Goal: Task Accomplishment & Management: Manage account settings

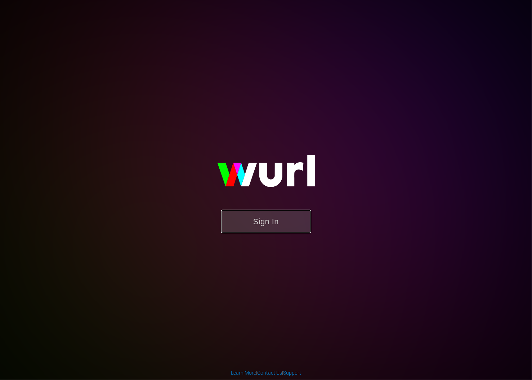
click at [296, 215] on button "Sign In" at bounding box center [266, 221] width 90 height 23
click at [298, 218] on button "Sign In" at bounding box center [266, 221] width 90 height 23
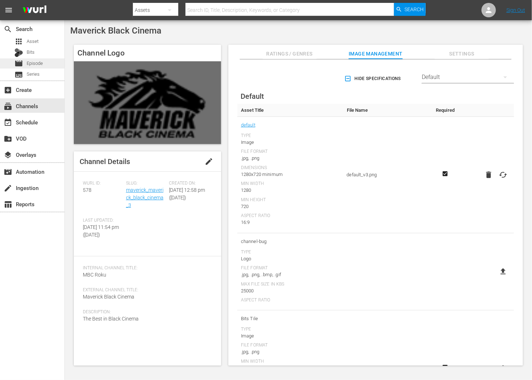
click at [46, 62] on div "movie Episode" at bounding box center [32, 63] width 64 height 10
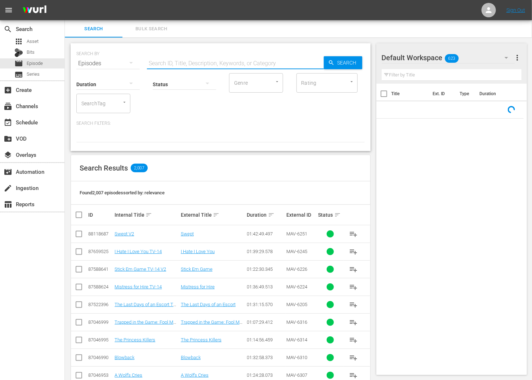
click at [201, 65] on input "text" at bounding box center [235, 63] width 177 height 17
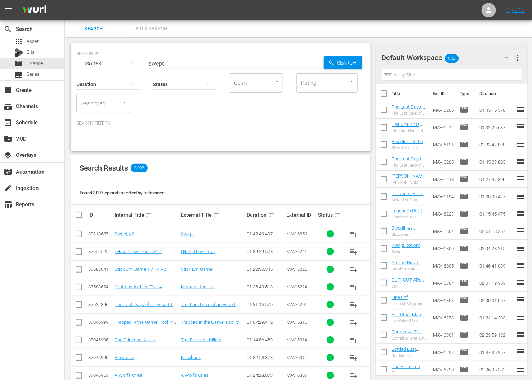
type input "swept"
click at [128, 229] on td "Swept V2" at bounding box center [146, 234] width 66 height 18
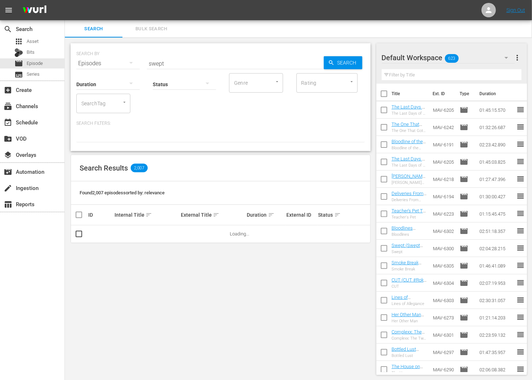
click at [129, 235] on td at bounding box center [158, 233] width 142 height 17
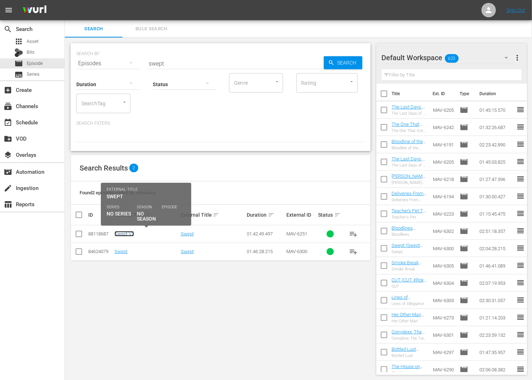
click at [125, 233] on link "Swept V2" at bounding box center [124, 233] width 19 height 5
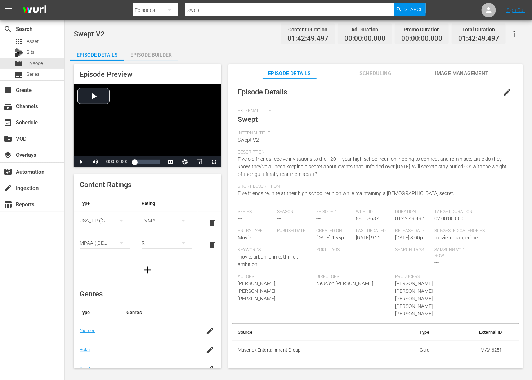
click at [382, 79] on div "Episode Details edit External Title Swept Internal Title Swept V2 Description F…" at bounding box center [375, 226] width 295 height 297
click at [381, 74] on span "Scheduling" at bounding box center [376, 73] width 54 height 9
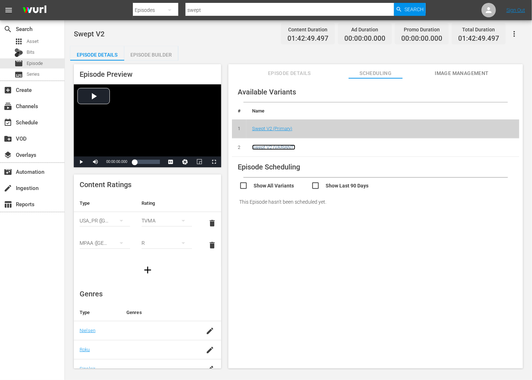
click at [286, 148] on link "Swept V2 (VARIANT)" at bounding box center [273, 146] width 43 height 5
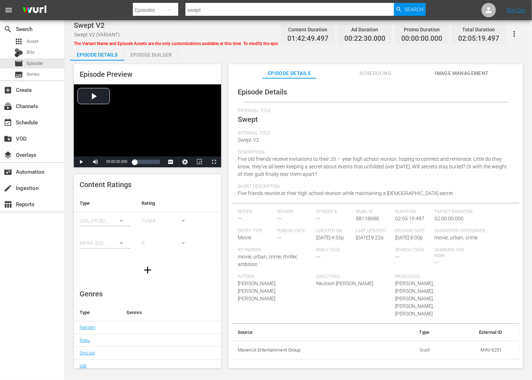
click at [166, 56] on div "Episode Builder" at bounding box center [151, 54] width 54 height 17
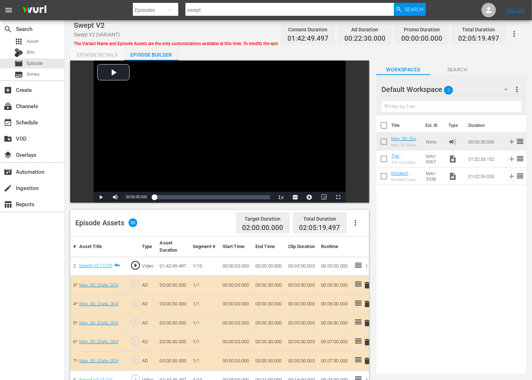
click at [86, 53] on div "Episode Details" at bounding box center [97, 54] width 54 height 17
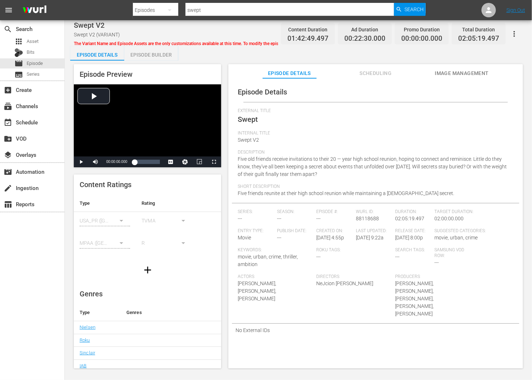
click at [519, 36] on button "button" at bounding box center [514, 33] width 17 height 17
click at [330, 71] on div "Episode Details Scheduling Image Management" at bounding box center [375, 71] width 259 height 14
click at [358, 77] on span "Scheduling" at bounding box center [376, 73] width 54 height 9
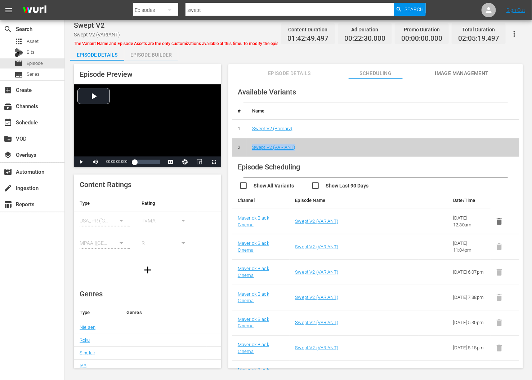
click at [297, 70] on span "Episode Details" at bounding box center [289, 73] width 54 height 9
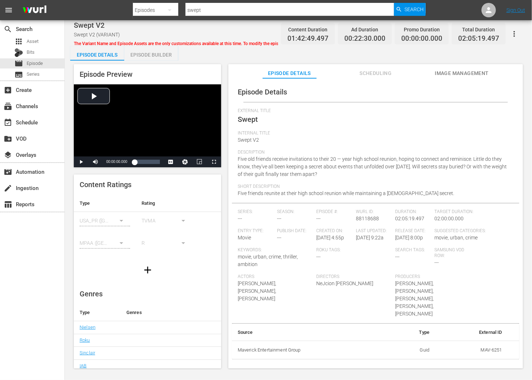
click at [154, 55] on div "Episode Builder" at bounding box center [151, 54] width 54 height 17
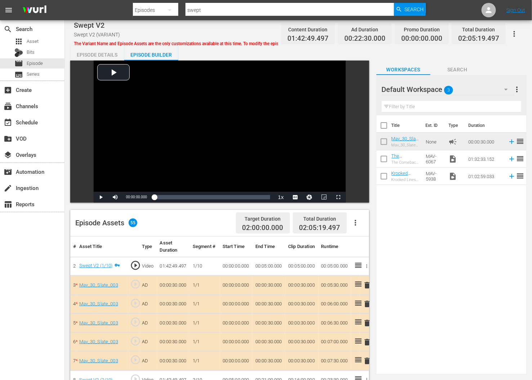
click at [94, 55] on div "Episode Details" at bounding box center [97, 54] width 54 height 17
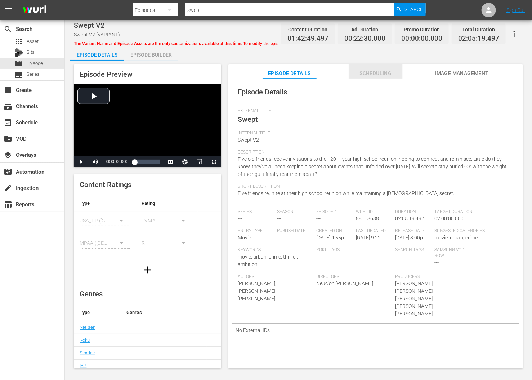
click at [383, 76] on span "Scheduling" at bounding box center [376, 73] width 54 height 9
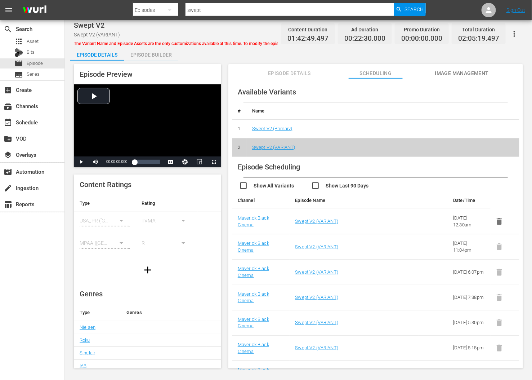
click at [296, 68] on button "Episode Details" at bounding box center [289, 71] width 54 height 14
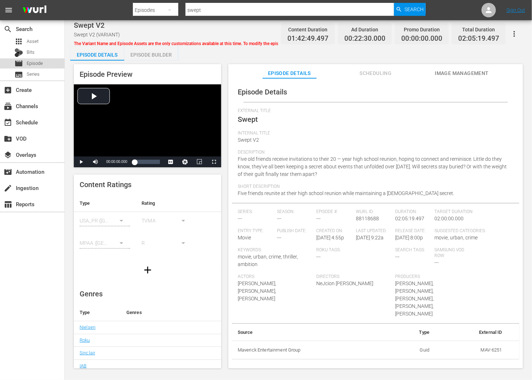
click at [40, 63] on span "Episode" at bounding box center [35, 63] width 16 height 7
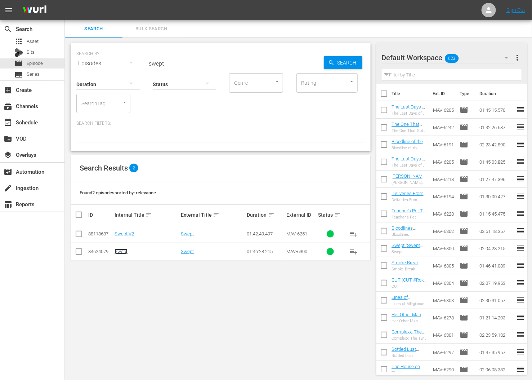
click at [116, 253] on link "Swept" at bounding box center [121, 250] width 13 height 5
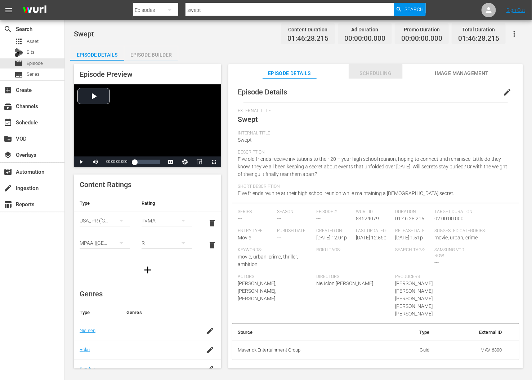
click at [376, 73] on span "Scheduling" at bounding box center [376, 73] width 54 height 9
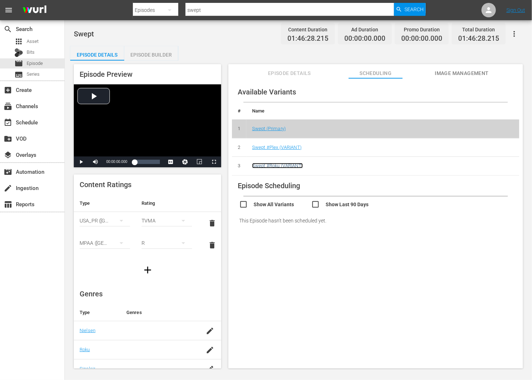
click at [291, 166] on link "Swept #Roku (VARIANT)" at bounding box center [277, 165] width 51 height 5
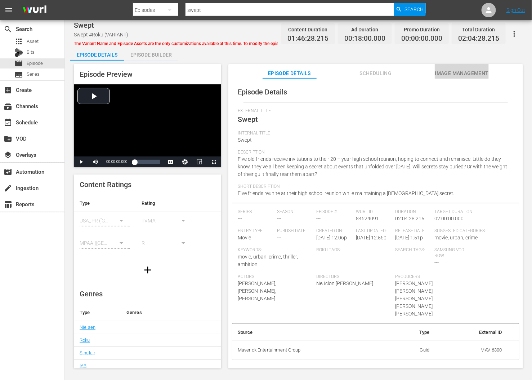
click at [451, 71] on span "Image Management" at bounding box center [462, 73] width 54 height 9
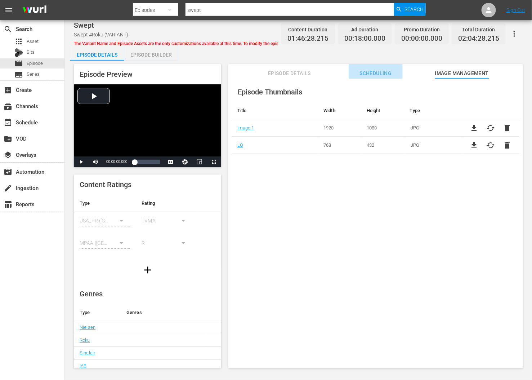
click at [371, 70] on span "Scheduling" at bounding box center [376, 73] width 54 height 9
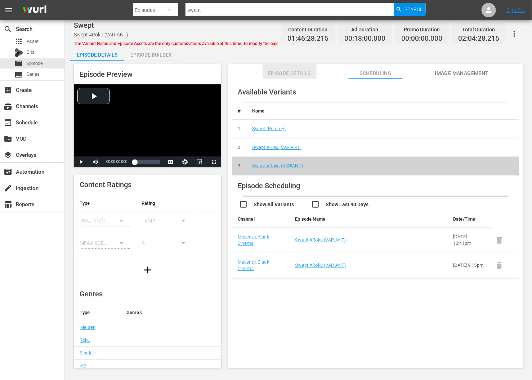
click at [298, 71] on span "Episode Details" at bounding box center [289, 73] width 54 height 9
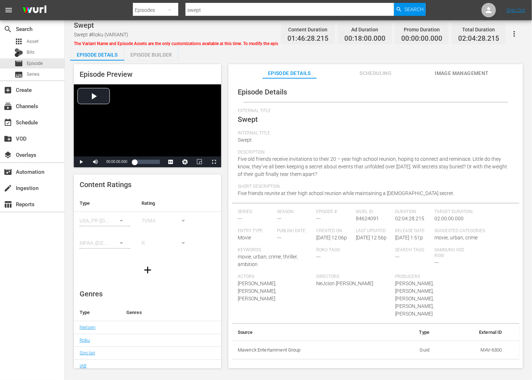
click at [167, 64] on div "Episode Preview Video Player is loading. Play Video Play Mute Current Time 00:0…" at bounding box center [147, 115] width 147 height 103
click at [169, 58] on div "Episode Builder" at bounding box center [151, 54] width 54 height 17
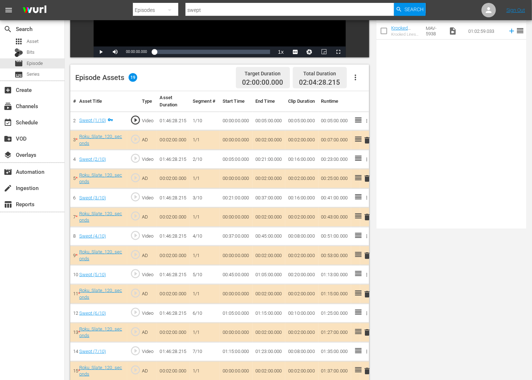
scroll to position [244, 0]
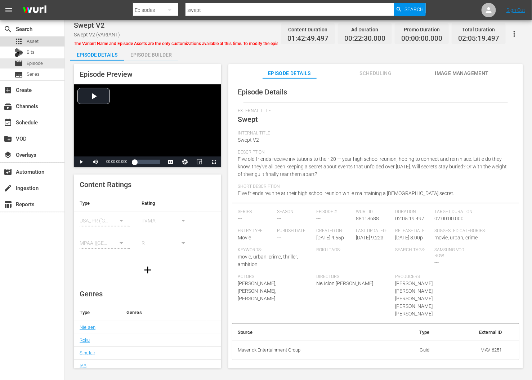
click at [30, 42] on span "Asset" at bounding box center [33, 41] width 12 height 7
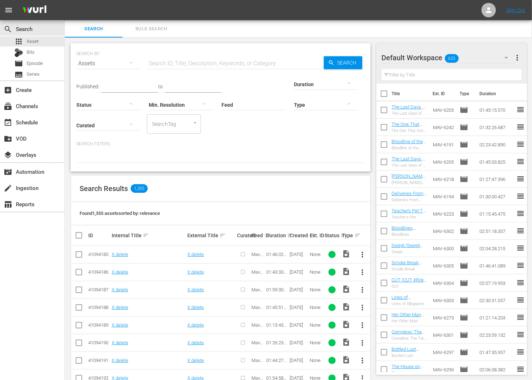
click at [309, 234] on th "Ext. ID" at bounding box center [316, 235] width 14 height 20
drag, startPoint x: 310, startPoint y: 235, endPoint x: 340, endPoint y: 234, distance: 30.3
click at [310, 235] on th "Ext. ID" at bounding box center [316, 235] width 14 height 20
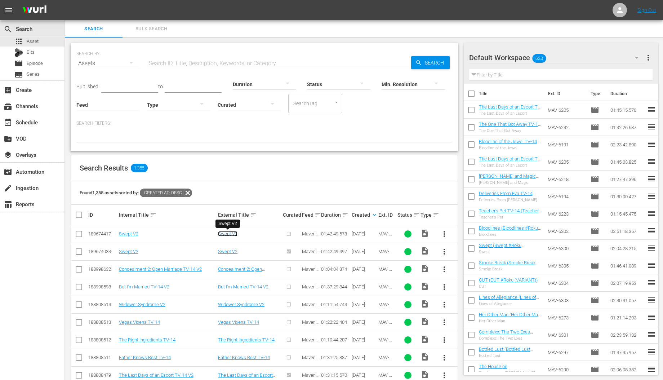
click at [229, 234] on link "Swept V2" at bounding box center [227, 233] width 19 height 5
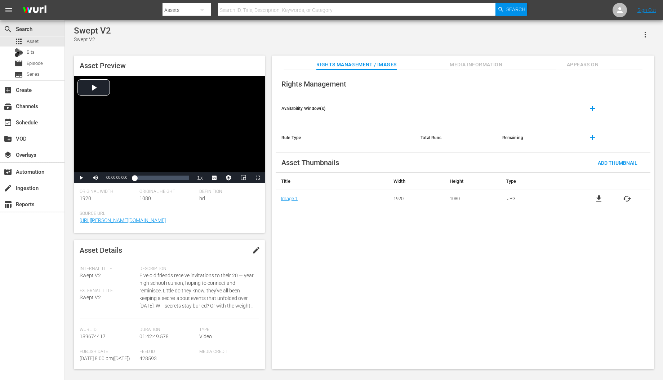
click at [484, 63] on span "Media Information" at bounding box center [476, 64] width 54 height 9
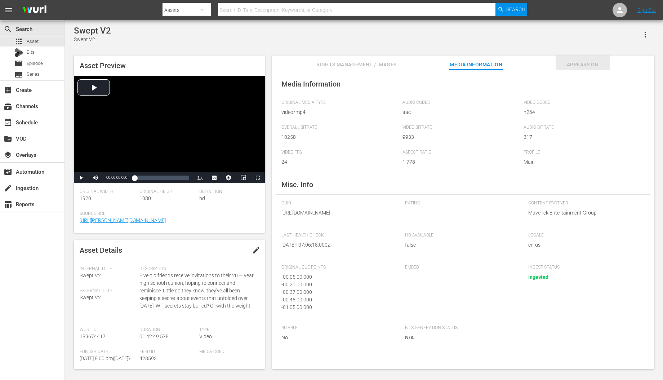
click at [531, 63] on span "Appears On" at bounding box center [582, 64] width 54 height 9
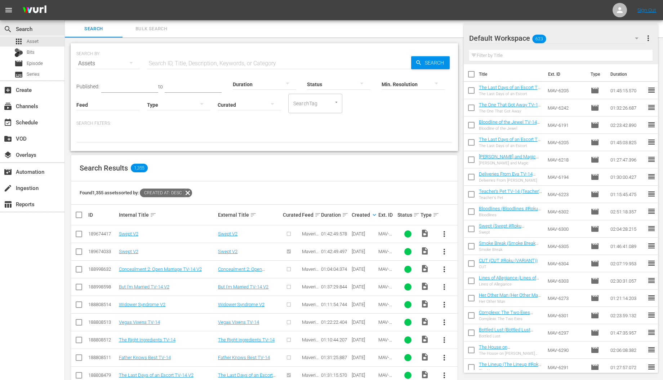
scroll to position [91, 0]
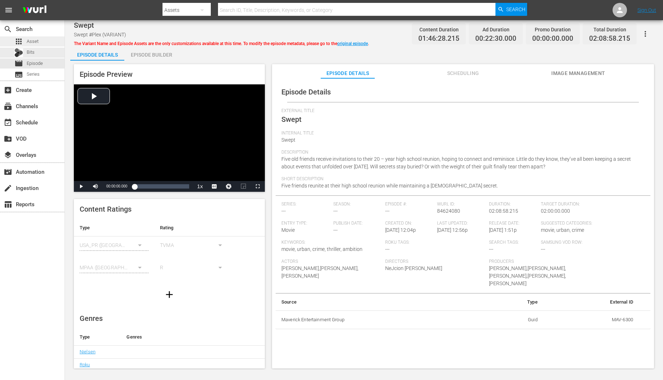
click at [43, 45] on div "apps Asset" at bounding box center [32, 41] width 64 height 10
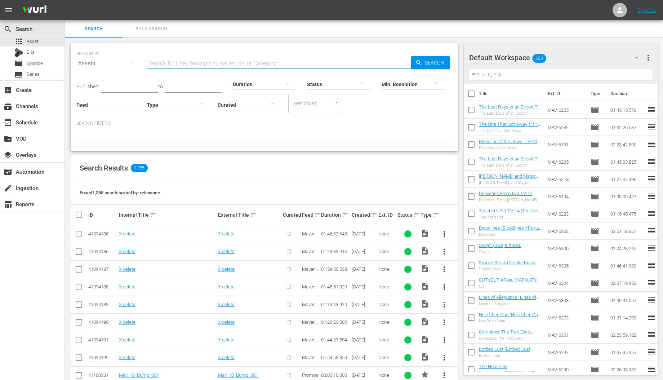
click at [194, 58] on input "text" at bounding box center [279, 63] width 264 height 17
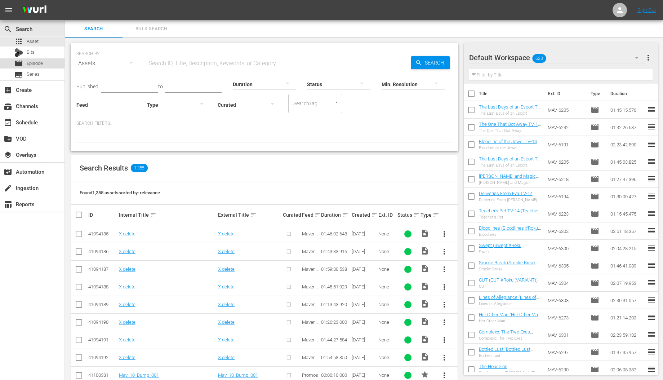
click at [42, 64] on span "Episode" at bounding box center [35, 63] width 16 height 7
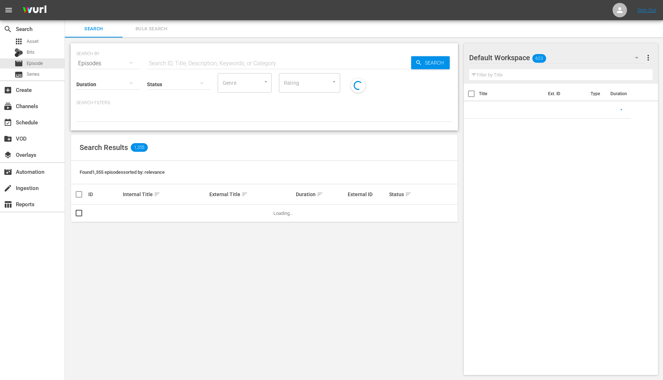
click at [241, 65] on input "text" at bounding box center [279, 63] width 264 height 17
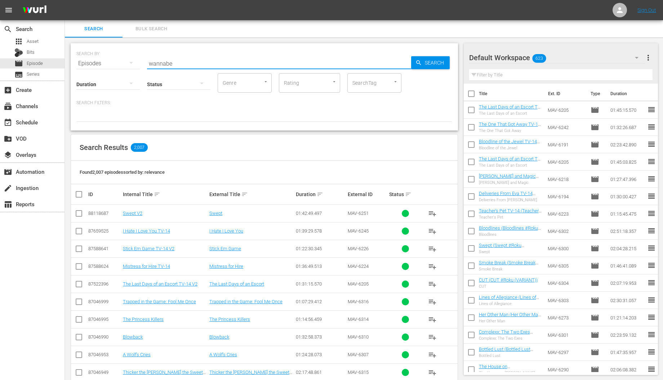
type input "wannabe"
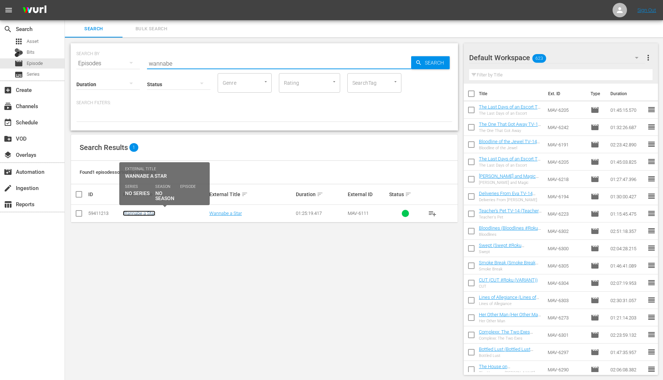
click at [139, 211] on link "Wannabe a Star" at bounding box center [139, 212] width 32 height 5
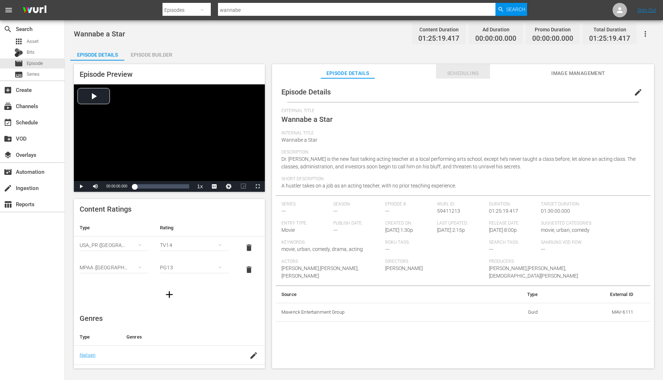
click at [450, 74] on span "Scheduling" at bounding box center [463, 73] width 54 height 9
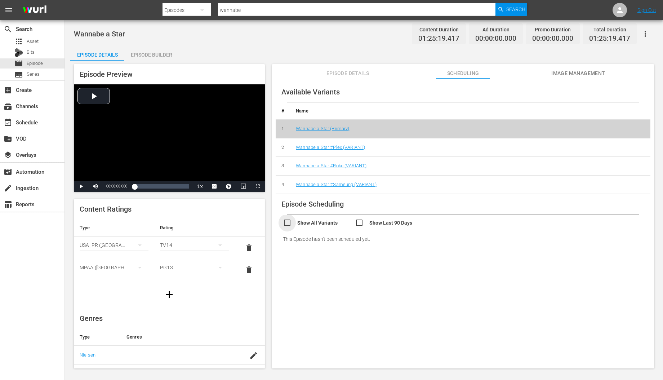
click at [324, 219] on input "checkbox" at bounding box center [319, 223] width 72 height 10
checkbox input "true"
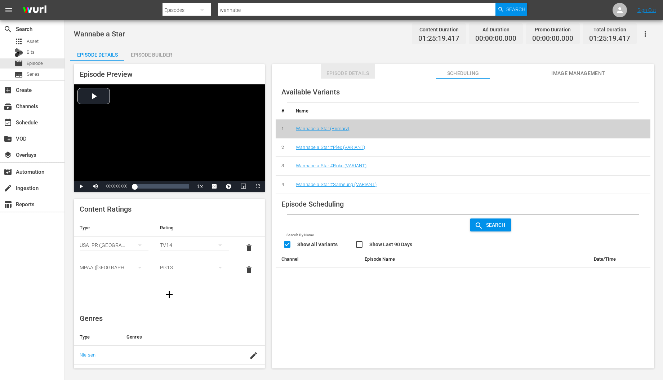
click at [346, 72] on span "Episode Details" at bounding box center [347, 73] width 54 height 9
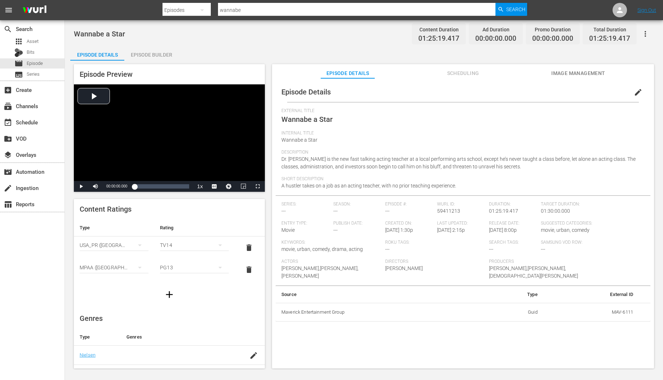
click at [458, 67] on button "Scheduling" at bounding box center [463, 71] width 54 height 14
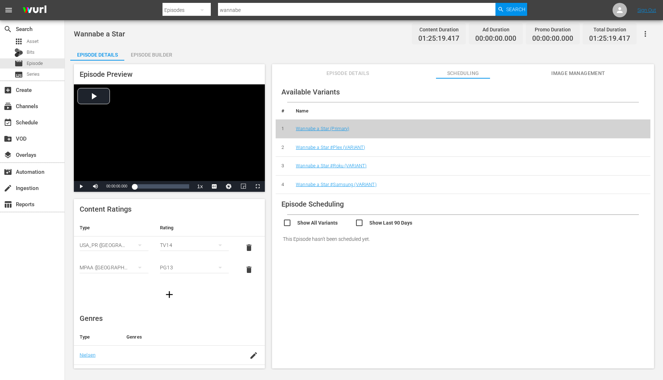
click at [558, 75] on span "Image Management" at bounding box center [578, 73] width 54 height 9
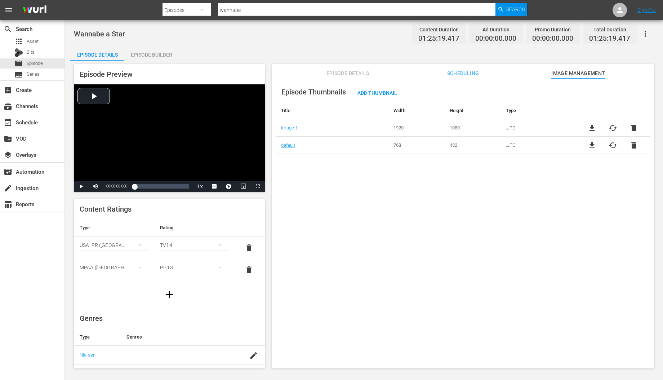
click at [302, 71] on div "Episode Details Scheduling Image Management" at bounding box center [463, 71] width 346 height 14
click at [150, 50] on div "Episode Builder" at bounding box center [151, 54] width 54 height 17
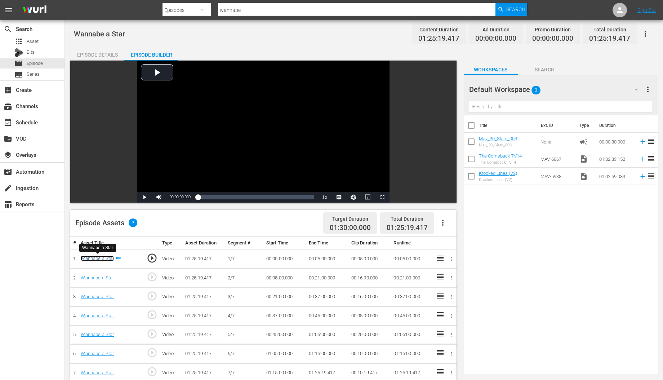
click at [100, 257] on link "Wannabe a Star" at bounding box center [97, 257] width 33 height 5
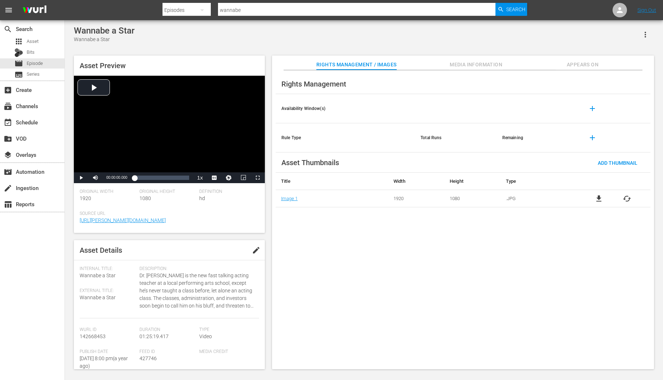
click at [252, 251] on span "edit" at bounding box center [256, 250] width 9 height 9
click at [80, 276] on span "Wannabe a Star" at bounding box center [98, 275] width 36 height 6
click at [212, 251] on span "Discard" at bounding box center [211, 250] width 32 height 6
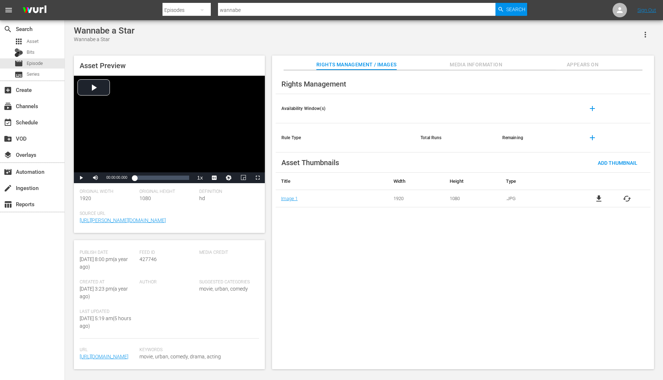
drag, startPoint x: 395, startPoint y: 109, endPoint x: 616, endPoint y: 100, distance: 221.3
click at [616, 100] on tr "Availability Window(s) add" at bounding box center [462, 108] width 374 height 29
click at [593, 107] on span "add" at bounding box center [592, 108] width 9 height 9
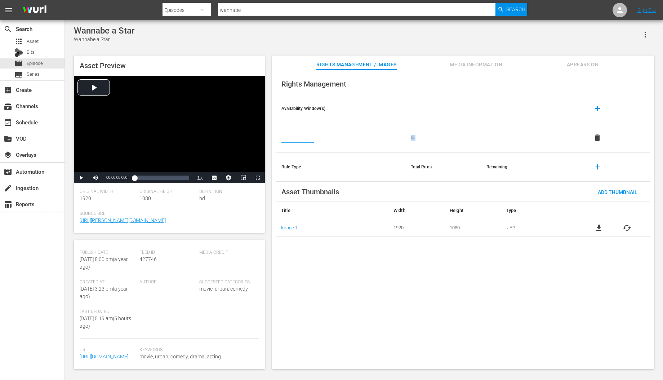
click at [298, 138] on input "text" at bounding box center [297, 137] width 32 height 11
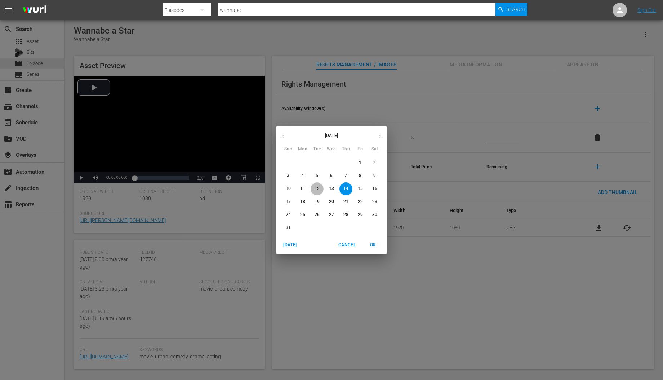
click at [319, 189] on p "12" at bounding box center [316, 188] width 5 height 6
type input "Aug 12, 2025"
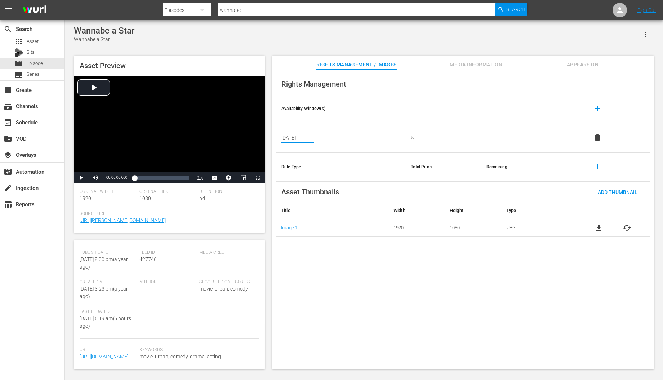
click at [500, 134] on input "text" at bounding box center [502, 137] width 32 height 11
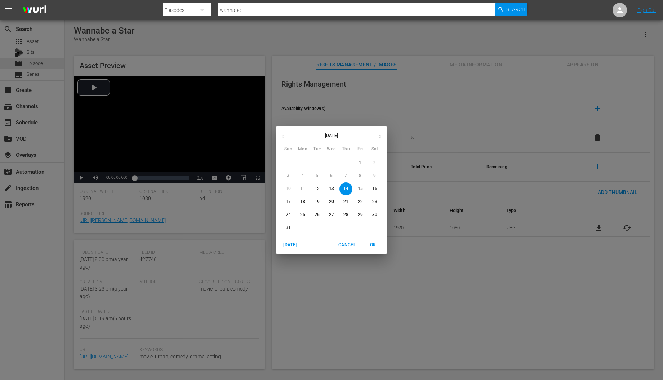
click at [345, 192] on button "14" at bounding box center [345, 188] width 13 height 13
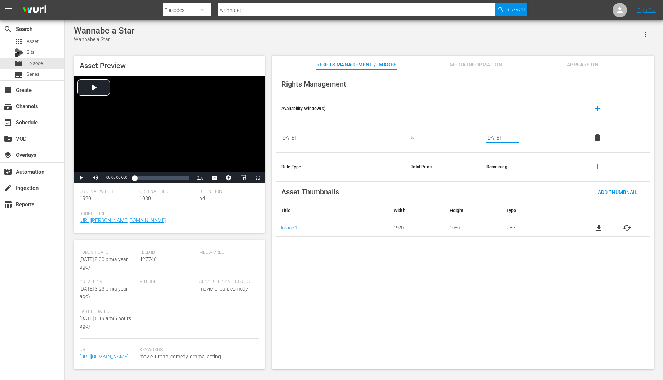
click at [501, 135] on input "Aug 14, 2025" at bounding box center [502, 137] width 32 height 11
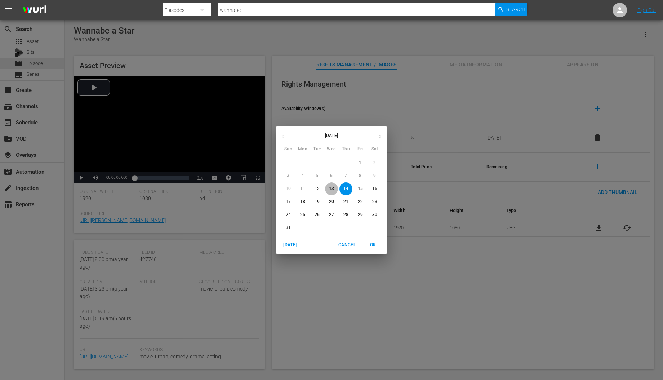
click at [333, 187] on p "13" at bounding box center [331, 188] width 5 height 6
type input "Aug 13, 2025"
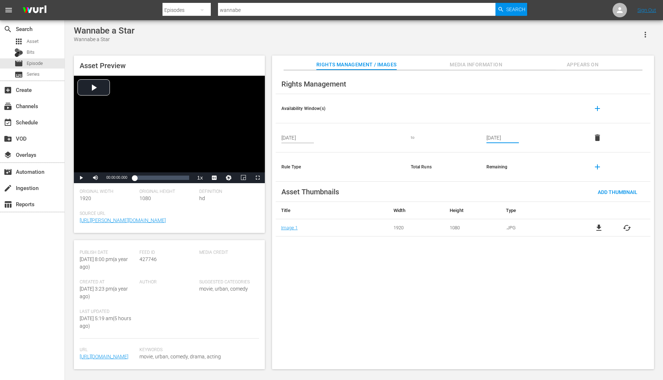
click at [450, 295] on div "Rights Management Availability Window(s) add Aug 12, 2025 to Aug 13, 2025 delet…" at bounding box center [463, 219] width 382 height 299
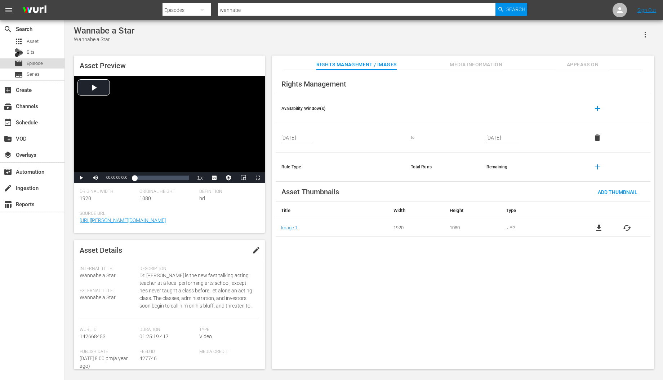
click at [43, 64] on div "movie Episode" at bounding box center [32, 63] width 64 height 10
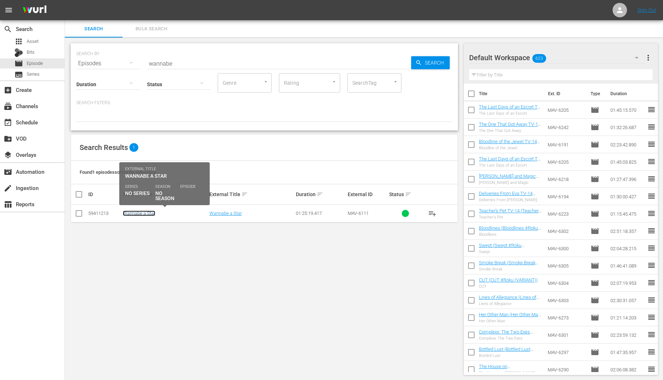
click at [136, 214] on link "Wannabe a Star" at bounding box center [139, 212] width 32 height 5
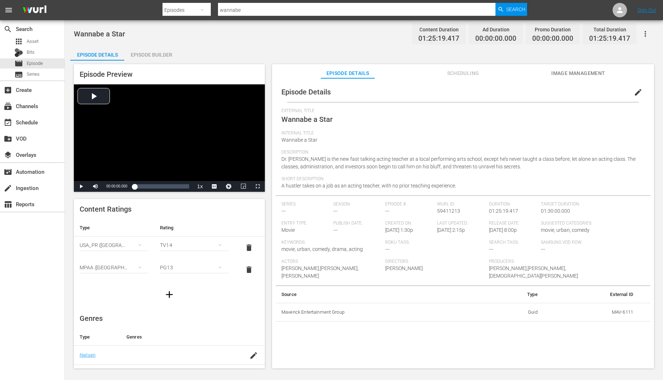
click at [650, 32] on button "button" at bounding box center [644, 33] width 17 height 17
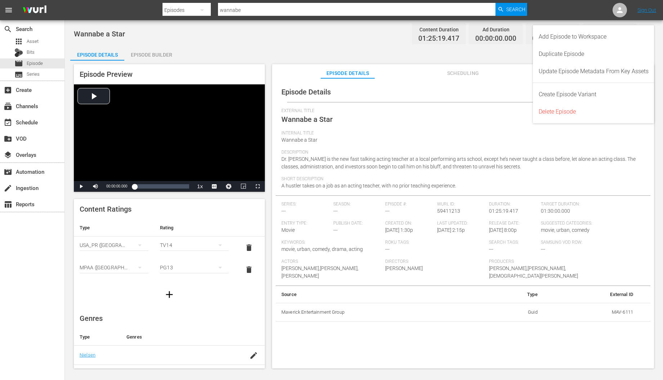
click at [461, 71] on span "Scheduling" at bounding box center [463, 73] width 54 height 9
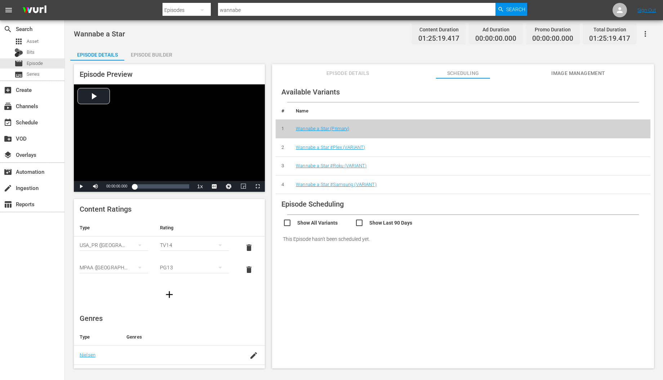
click at [328, 220] on input "checkbox" at bounding box center [319, 223] width 72 height 10
checkbox input "true"
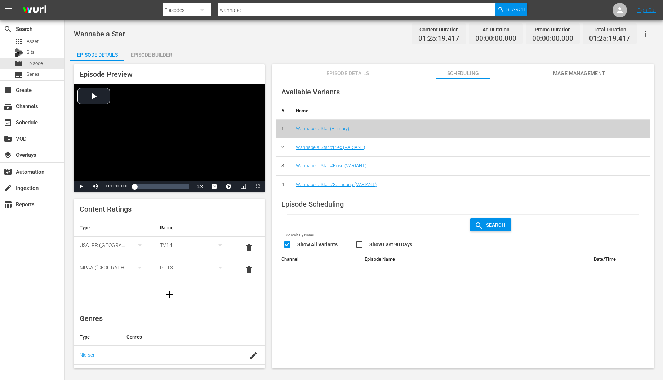
click at [396, 244] on input "checkbox" at bounding box center [391, 245] width 72 height 10
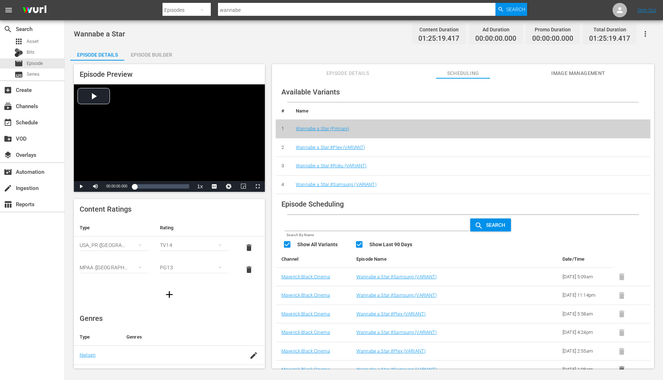
scroll to position [6, 0]
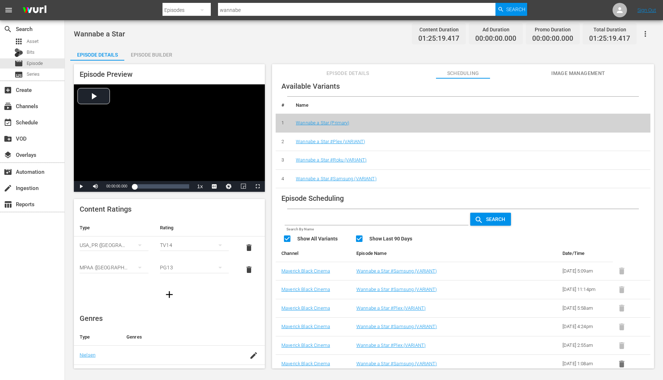
click at [381, 234] on input "checkbox" at bounding box center [391, 239] width 72 height 10
checkbox input "false"
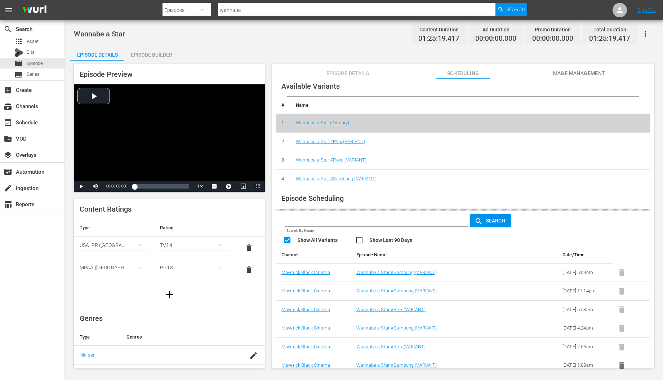
scroll to position [0, 0]
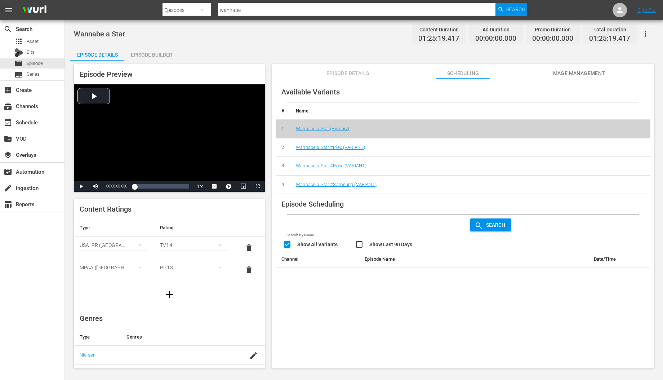
click at [652, 32] on button "button" at bounding box center [644, 33] width 17 height 17
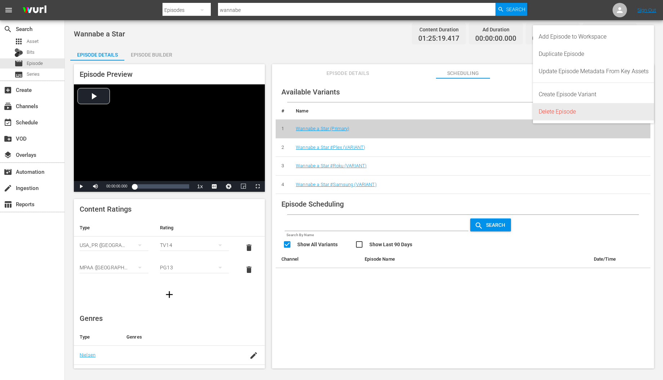
click at [591, 107] on div "Delete Episode" at bounding box center [593, 111] width 110 height 17
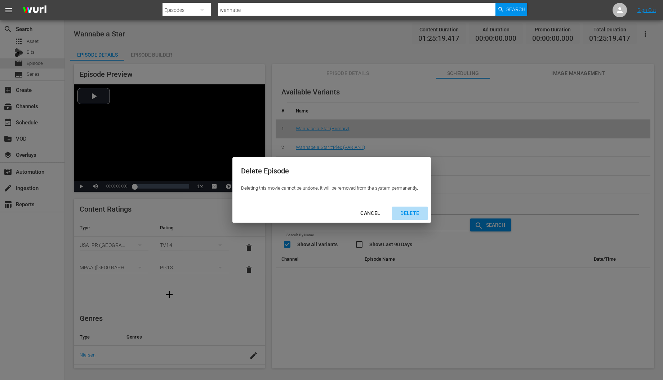
click at [416, 216] on div "DELETE" at bounding box center [409, 212] width 30 height 9
